Goal: Use online tool/utility: Utilize a website feature to perform a specific function

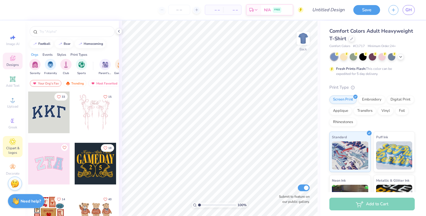
click at [19, 152] on span "Clipart & logos" at bounding box center [13, 150] width 20 height 9
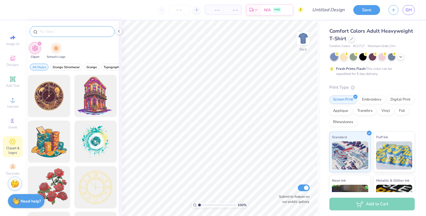
click at [82, 30] on input "text" at bounding box center [75, 32] width 72 height 6
type input "mit"
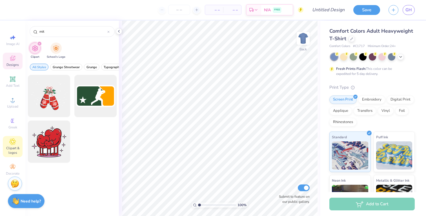
click at [11, 57] on icon at bounding box center [12, 58] width 5 height 5
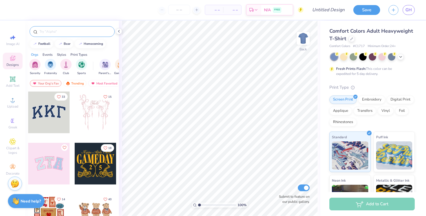
click at [68, 31] on input "text" at bounding box center [75, 32] width 72 height 6
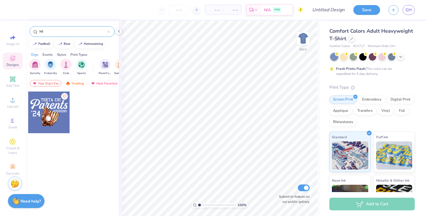
type input "M"
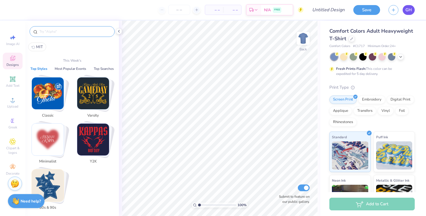
click at [409, 12] on span "GH" at bounding box center [409, 10] width 6 height 6
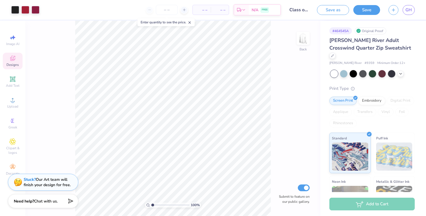
click at [16, 65] on span "Designs" at bounding box center [12, 65] width 12 height 5
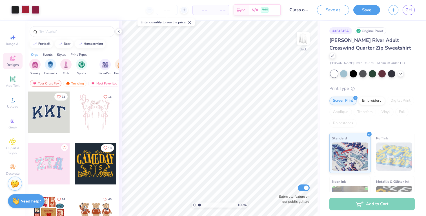
click at [28, 10] on div at bounding box center [25, 9] width 8 height 8
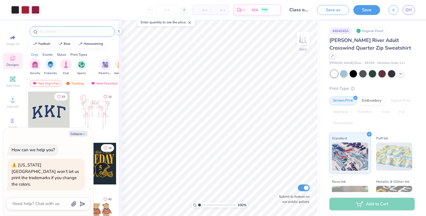
click at [54, 34] on div at bounding box center [72, 31] width 85 height 11
click at [59, 30] on input "text" at bounding box center [75, 32] width 72 height 6
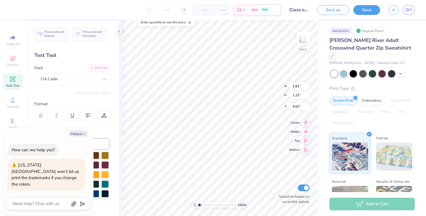
type textarea "x"
type input "3.15"
type input "1.66"
type input "2.64"
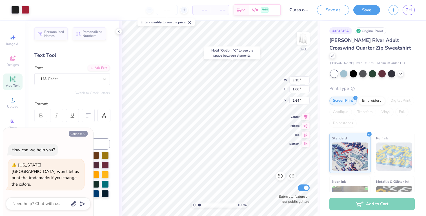
click at [86, 136] on icon "button" at bounding box center [84, 134] width 3 height 3
type textarea "x"
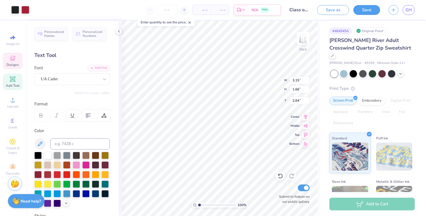
click at [12, 60] on icon at bounding box center [12, 59] width 5 height 4
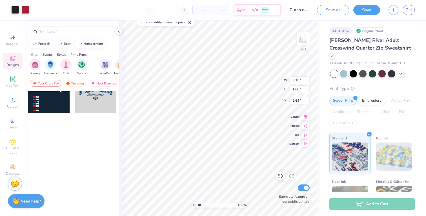
scroll to position [120, 0]
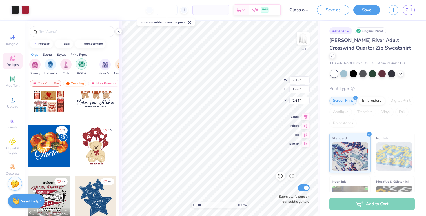
click at [81, 62] on img "filter for Sports" at bounding box center [81, 64] width 6 height 6
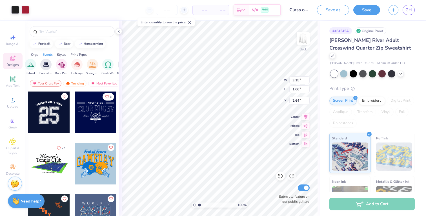
scroll to position [0, 192]
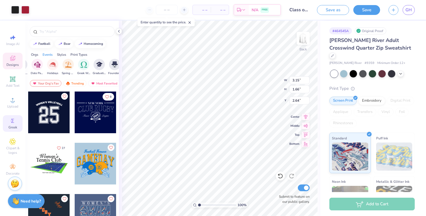
click at [12, 124] on div "Greek" at bounding box center [13, 123] width 20 height 17
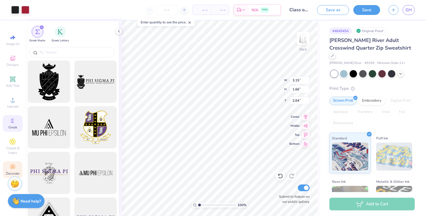
click at [17, 163] on div "Decorate" at bounding box center [13, 170] width 20 height 17
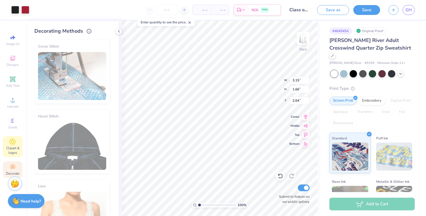
click at [16, 153] on span "Clipart & logos" at bounding box center [13, 150] width 20 height 9
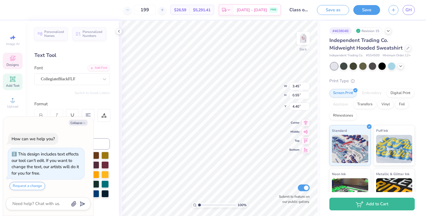
click at [16, 63] on span "Designs" at bounding box center [12, 65] width 12 height 5
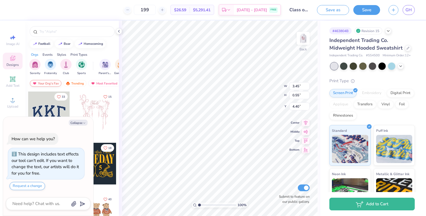
click at [49, 81] on div "Your Org's Fav" at bounding box center [46, 83] width 32 height 7
click at [48, 83] on div "Your Org's Fav" at bounding box center [46, 83] width 32 height 7
click at [71, 121] on button "Collapse" at bounding box center [78, 123] width 19 height 6
type textarea "x"
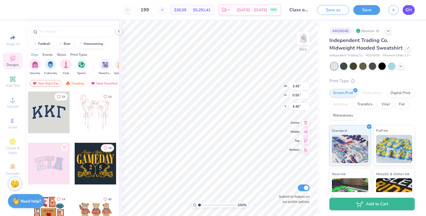
click at [408, 9] on span "GH" at bounding box center [409, 10] width 6 height 6
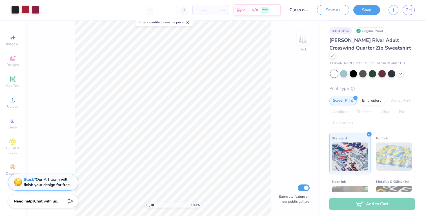
click at [23, 9] on div at bounding box center [25, 9] width 8 height 8
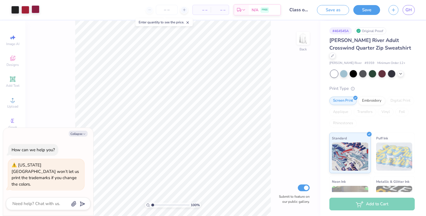
click at [37, 10] on div at bounding box center [36, 9] width 8 height 8
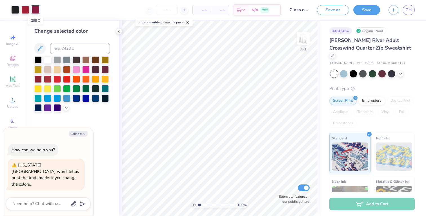
click at [37, 10] on div at bounding box center [36, 10] width 8 height 8
click at [18, 10] on div at bounding box center [15, 9] width 8 height 8
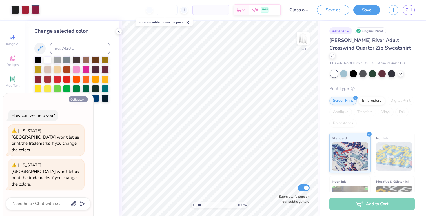
click at [82, 102] on button "Collapse" at bounding box center [78, 99] width 19 height 6
type textarea "x"
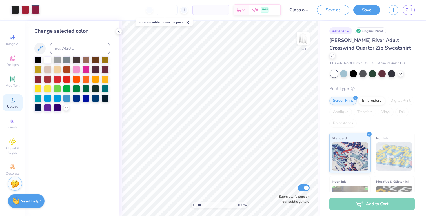
click at [16, 110] on div "Upload" at bounding box center [13, 102] width 20 height 17
click at [10, 169] on icon at bounding box center [12, 167] width 7 height 7
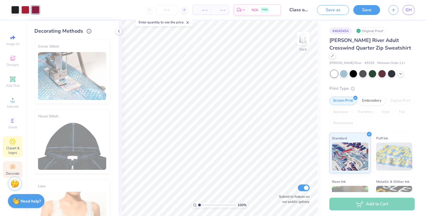
click at [18, 143] on div "Clipart & logos" at bounding box center [13, 146] width 20 height 21
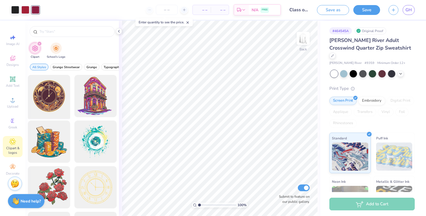
scroll to position [207, 0]
